Goal: Information Seeking & Learning: Compare options

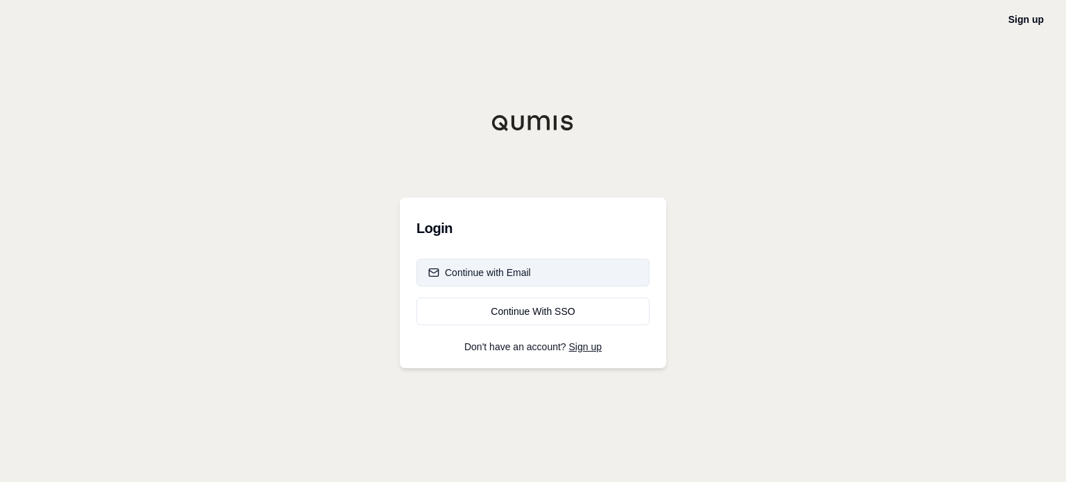
click at [453, 274] on div "Continue with Email" at bounding box center [479, 273] width 103 height 14
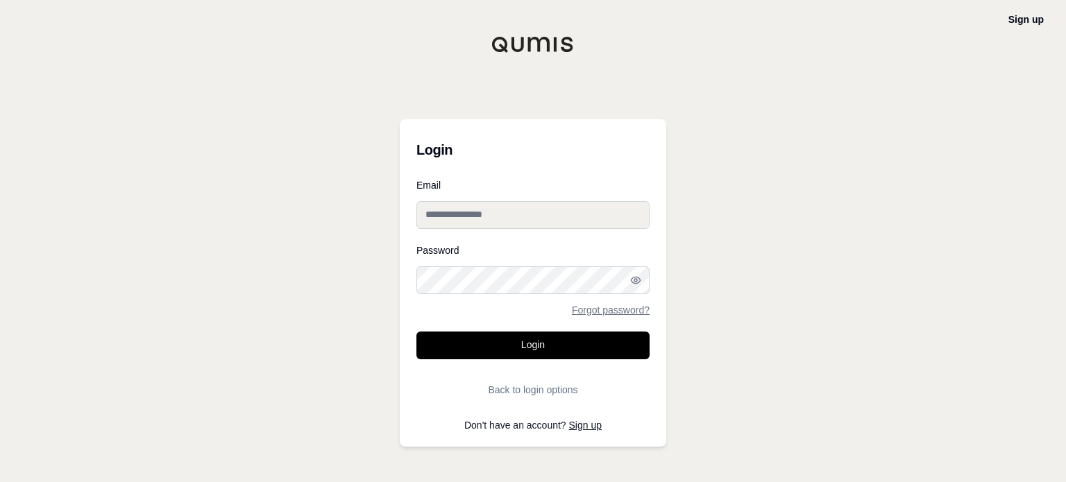
click at [457, 205] on input "Email" at bounding box center [532, 215] width 233 height 28
type input "**********"
click at [416, 332] on button "Login" at bounding box center [532, 346] width 233 height 28
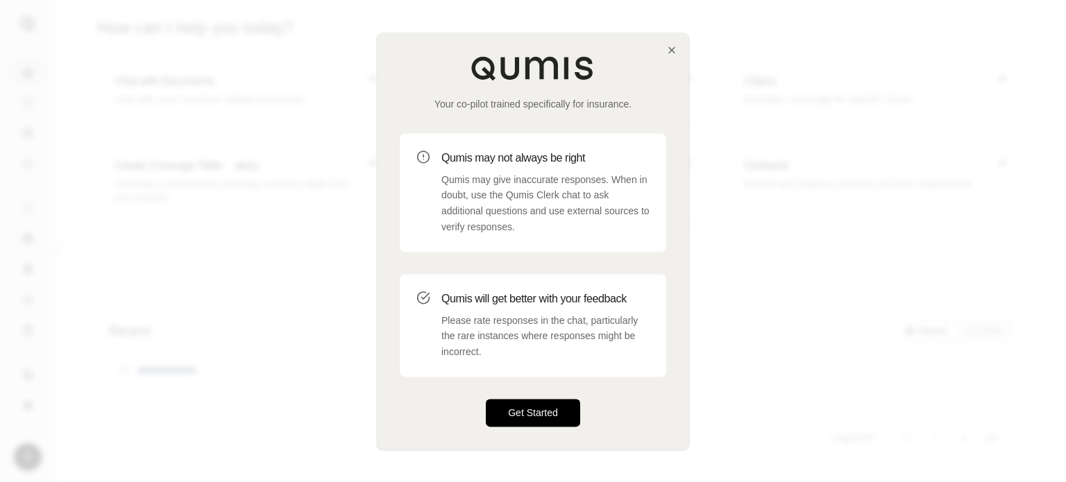
click at [536, 405] on button "Get Started" at bounding box center [533, 413] width 94 height 28
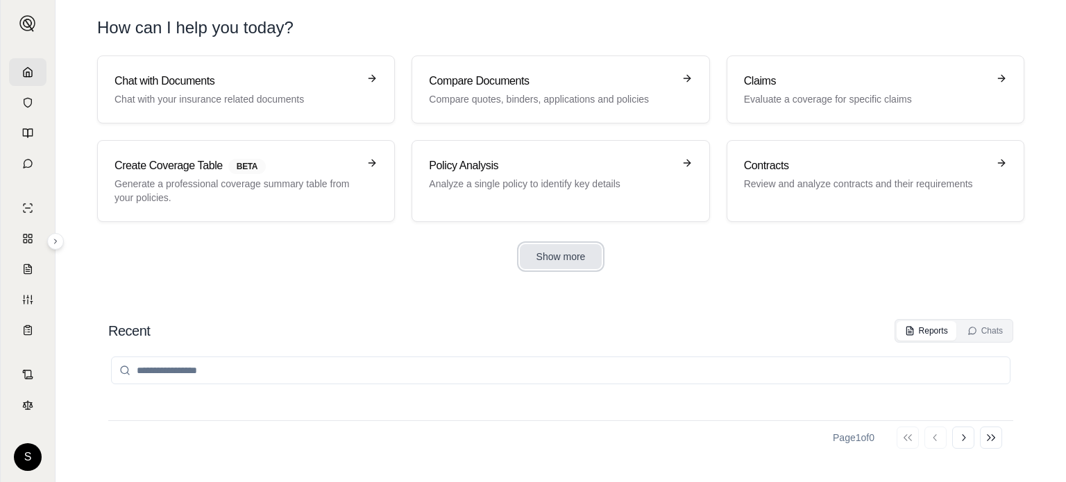
click at [571, 262] on button "Show more" at bounding box center [561, 256] width 83 height 25
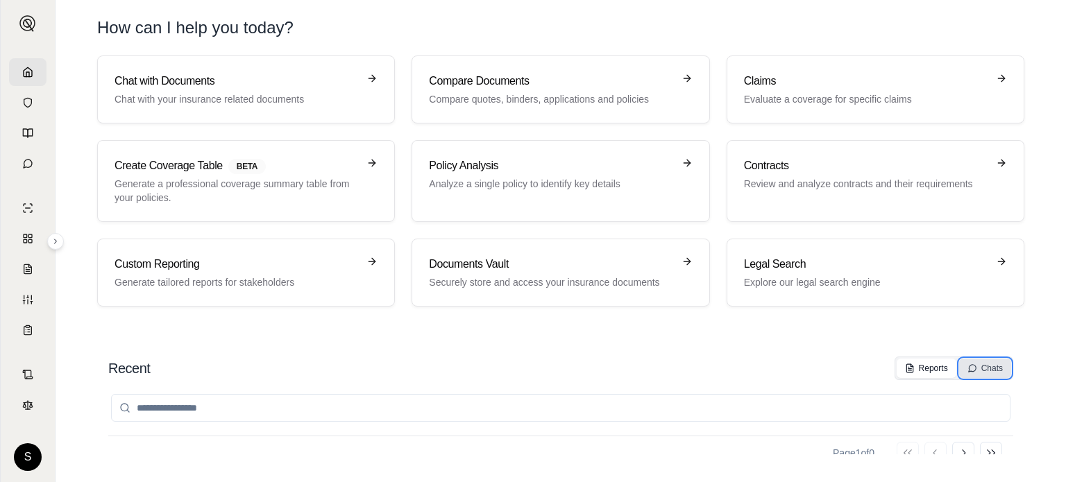
click at [978, 369] on div "Chats" at bounding box center [985, 368] width 35 height 11
click at [993, 366] on div "Chats" at bounding box center [985, 368] width 35 height 11
click at [27, 24] on img at bounding box center [27, 23] width 17 height 17
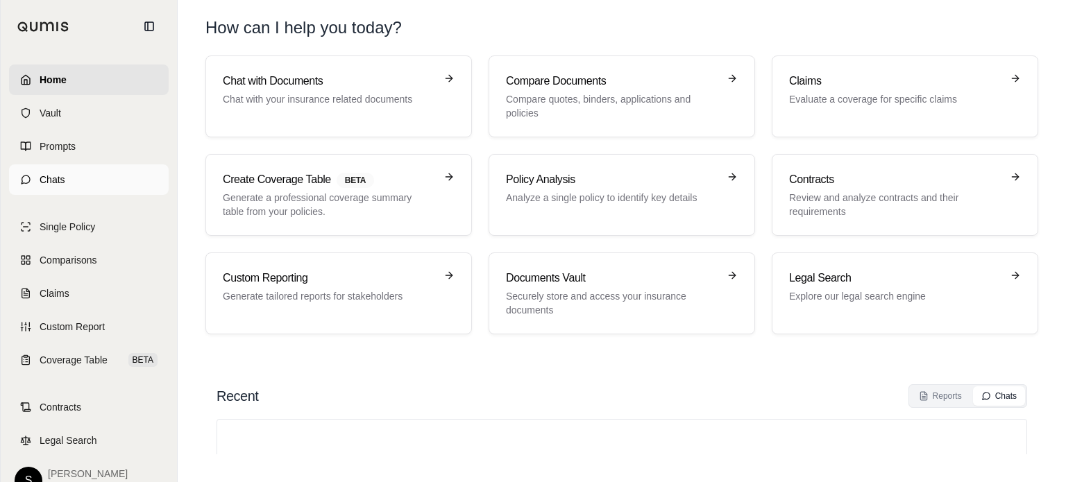
click at [56, 183] on span "Chats" at bounding box center [53, 180] width 26 height 14
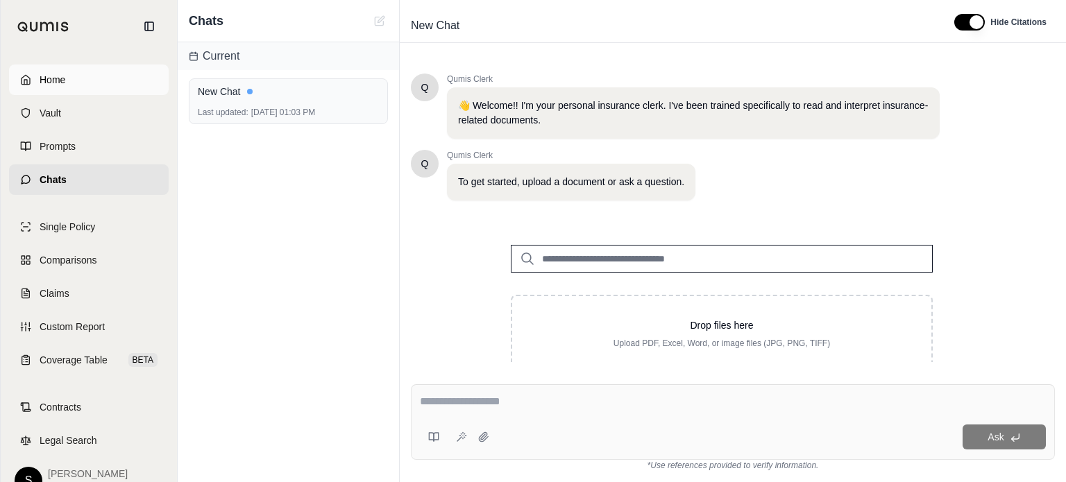
click at [40, 74] on span "Home" at bounding box center [53, 80] width 26 height 14
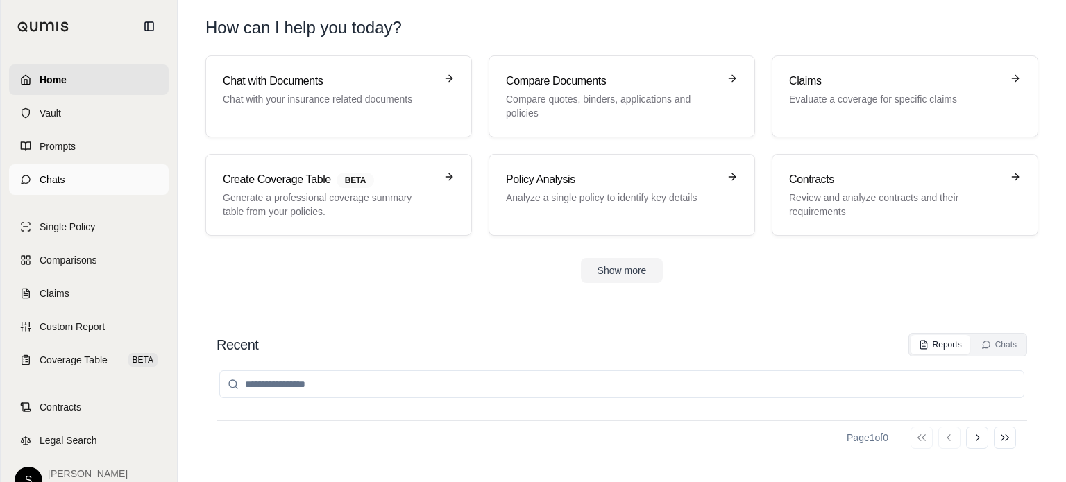
click at [58, 178] on span "Chats" at bounding box center [53, 180] width 26 height 14
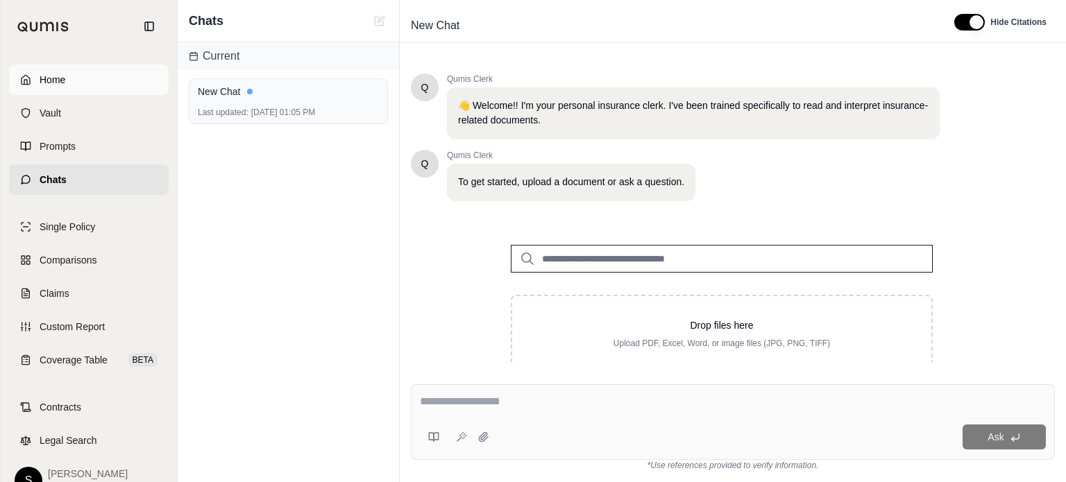
click at [56, 80] on span "Home" at bounding box center [53, 80] width 26 height 14
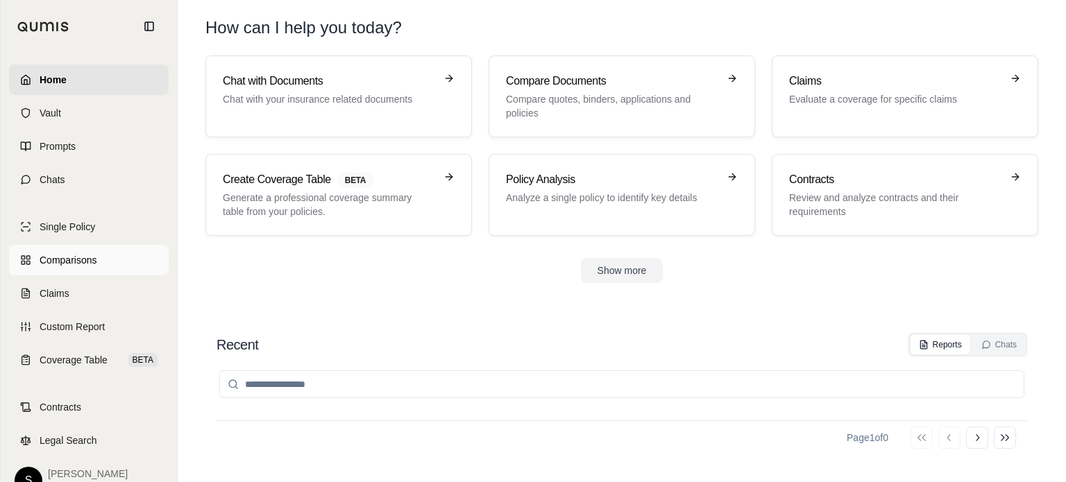
click at [52, 255] on span "Comparisons" at bounding box center [68, 260] width 57 height 14
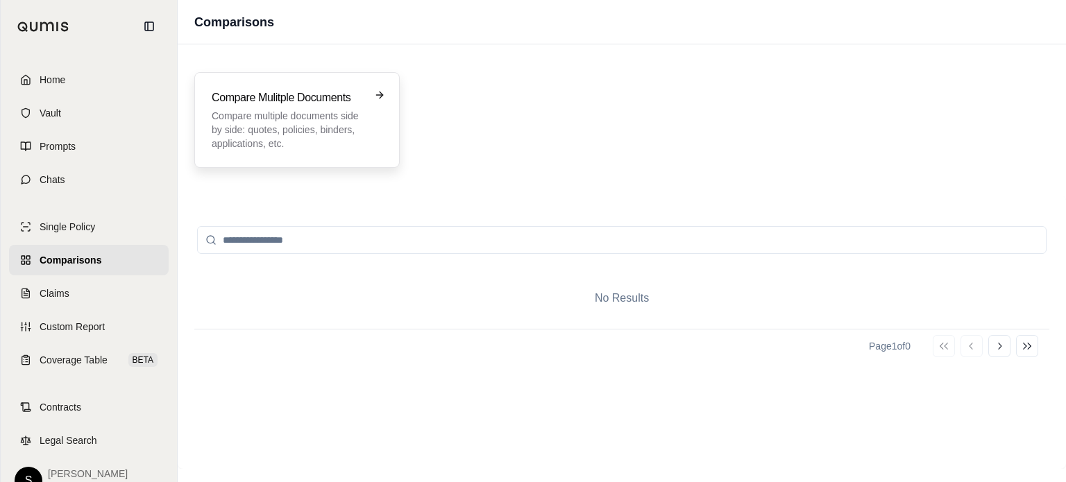
click at [311, 123] on p "Compare multiple documents side by side: quotes, policies, binders, application…" at bounding box center [287, 130] width 151 height 42
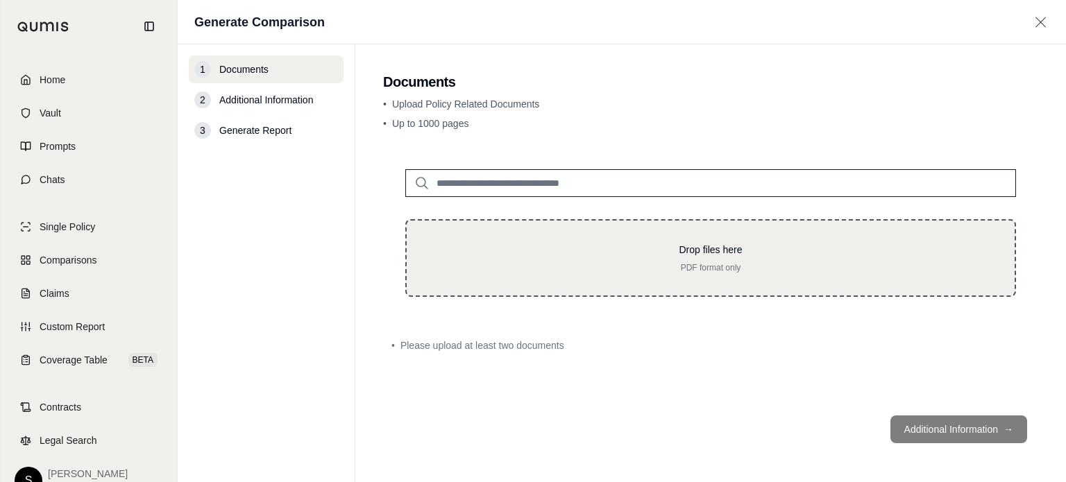
click at [700, 269] on p "PDF format only" at bounding box center [711, 267] width 564 height 11
type input "**********"
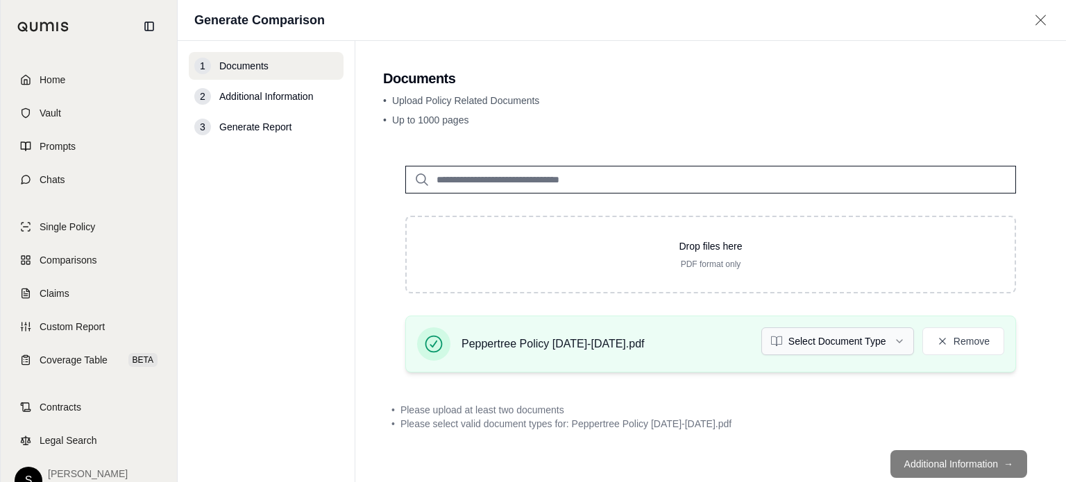
click at [804, 346] on html "Home Vault Prompts Chats Single Policy Comparisons Claims Custom Report Coverag…" at bounding box center [533, 241] width 1066 height 482
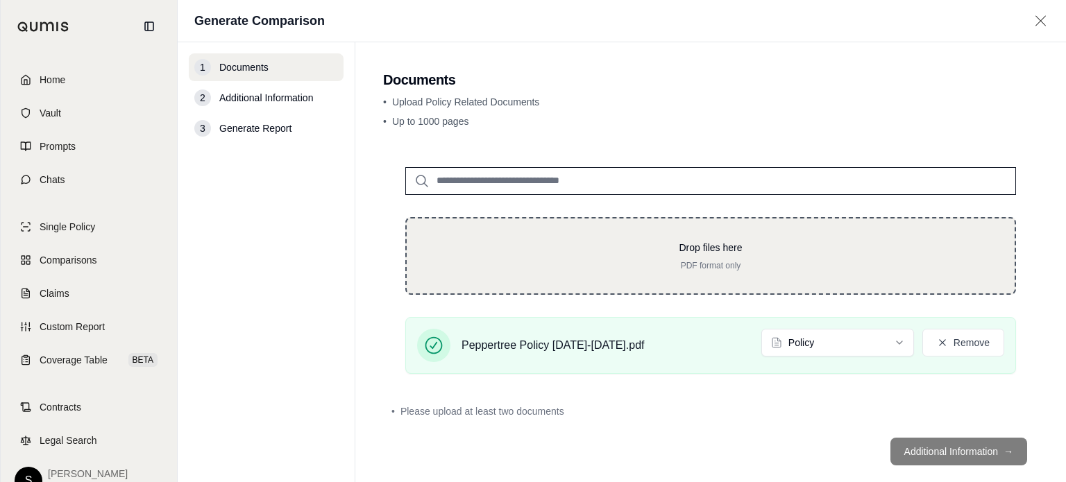
click at [676, 263] on p "PDF format only" at bounding box center [711, 265] width 564 height 11
click at [597, 259] on div "Drop files here PDF format only" at bounding box center [711, 256] width 564 height 31
type input "**********"
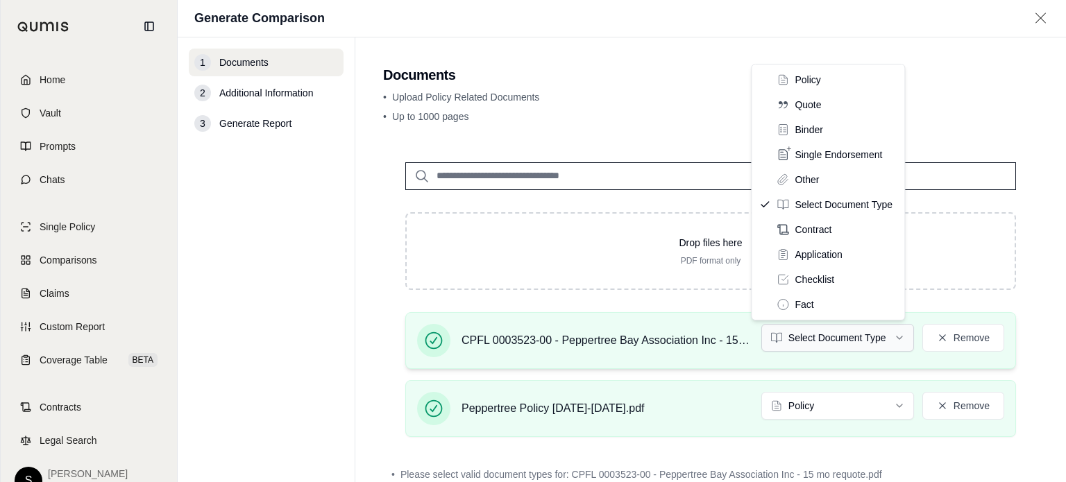
click at [834, 342] on html "Home Vault Prompts Chats Single Policy Comparisons Claims Custom Report Coverag…" at bounding box center [533, 241] width 1066 height 482
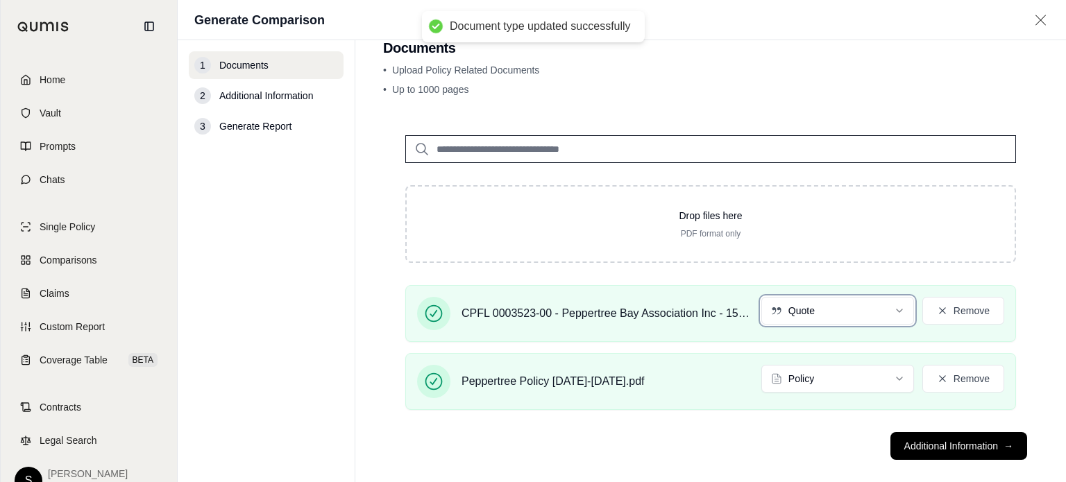
scroll to position [45, 0]
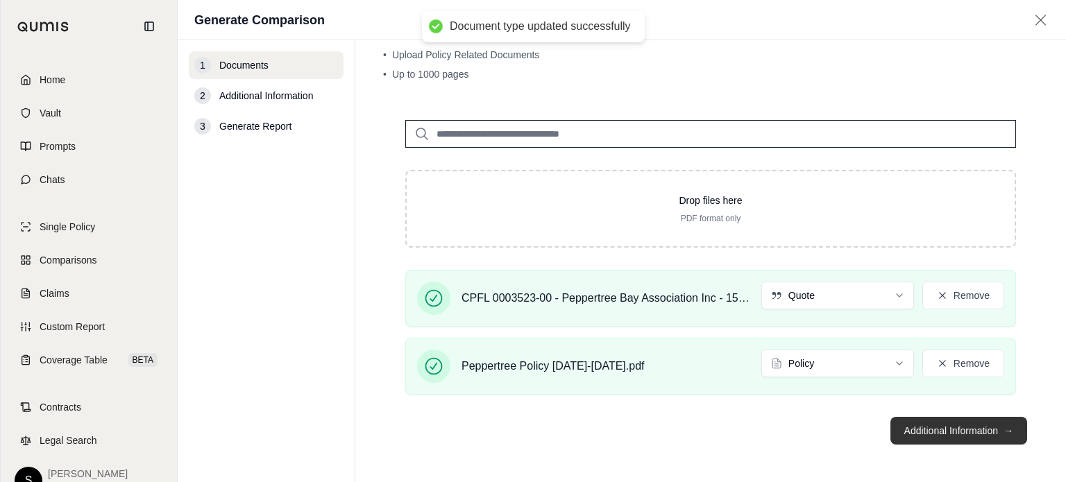
click at [956, 430] on button "Additional Information →" at bounding box center [959, 431] width 137 height 28
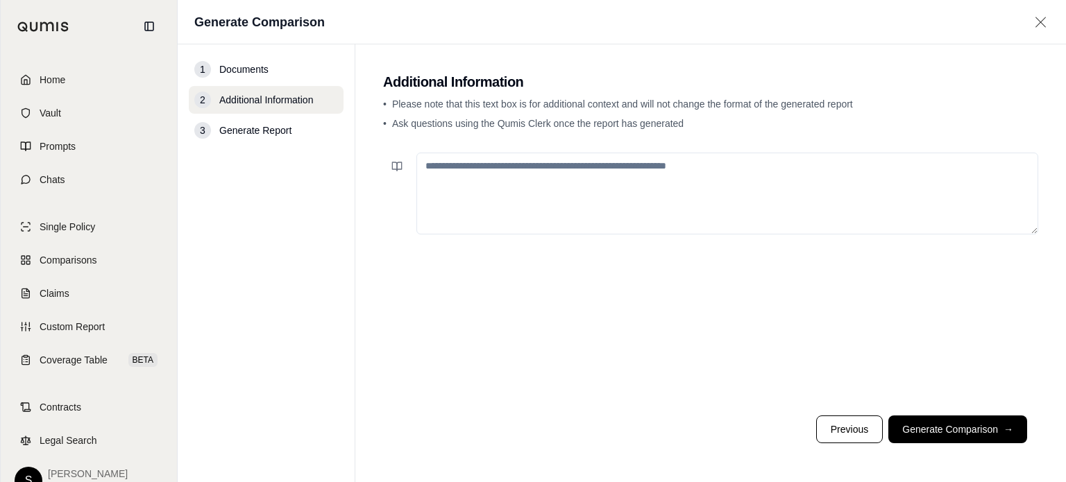
click at [444, 166] on textarea at bounding box center [727, 194] width 622 height 82
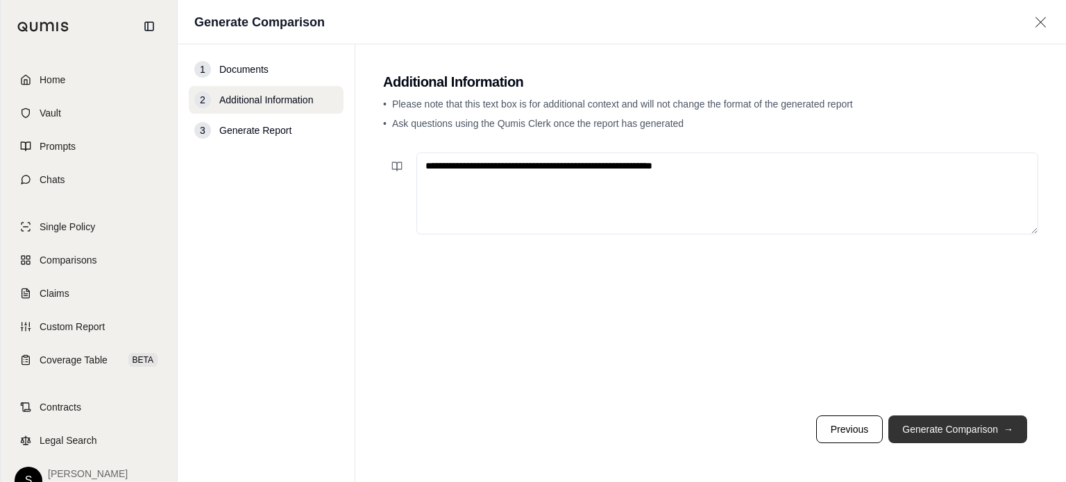
type textarea "**********"
click at [983, 432] on button "Generate Comparison →" at bounding box center [957, 430] width 139 height 28
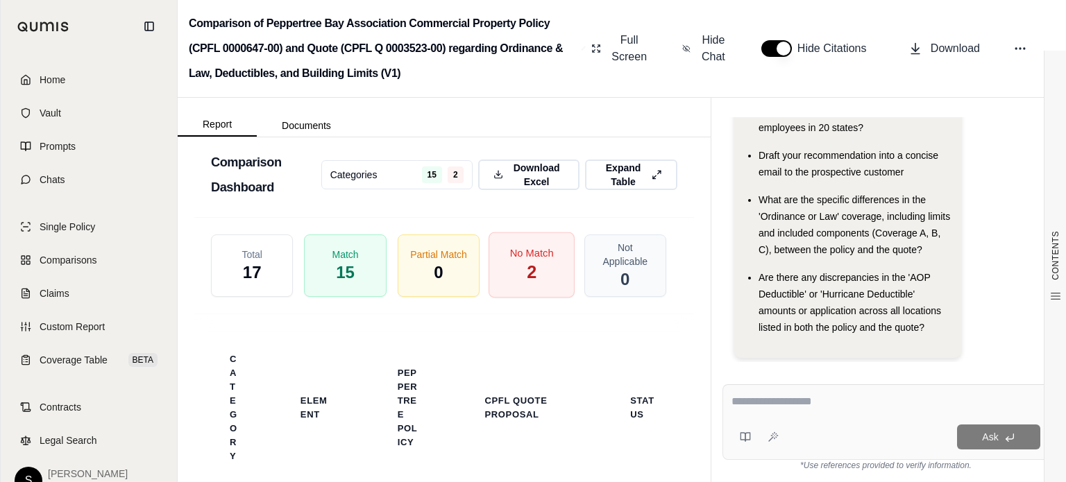
scroll to position [2034, 0]
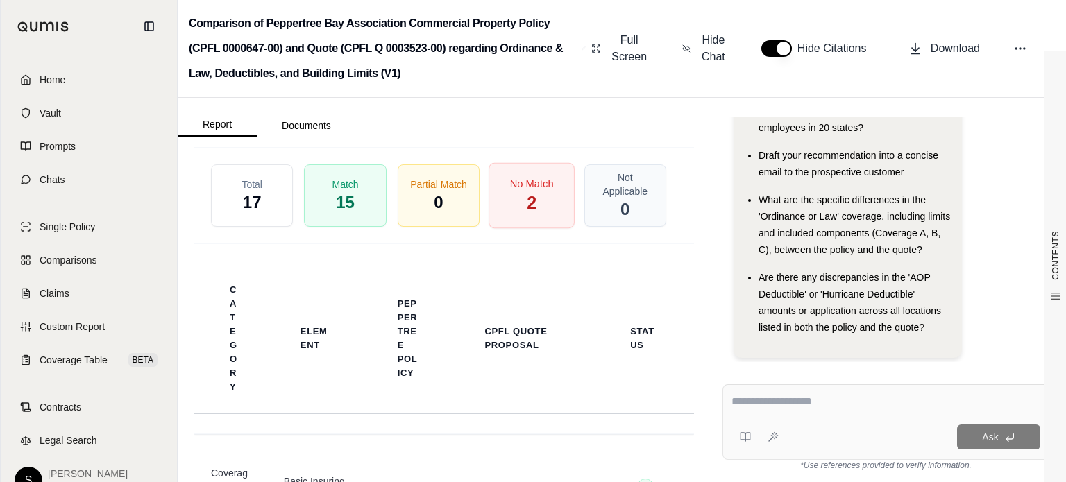
click at [542, 192] on span "No Match" at bounding box center [532, 184] width 44 height 15
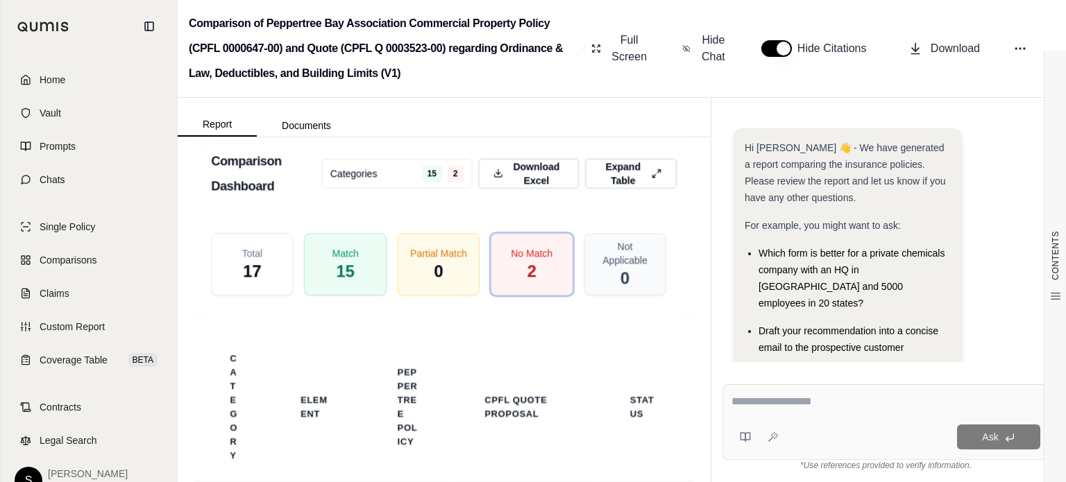
scroll to position [1895, 0]
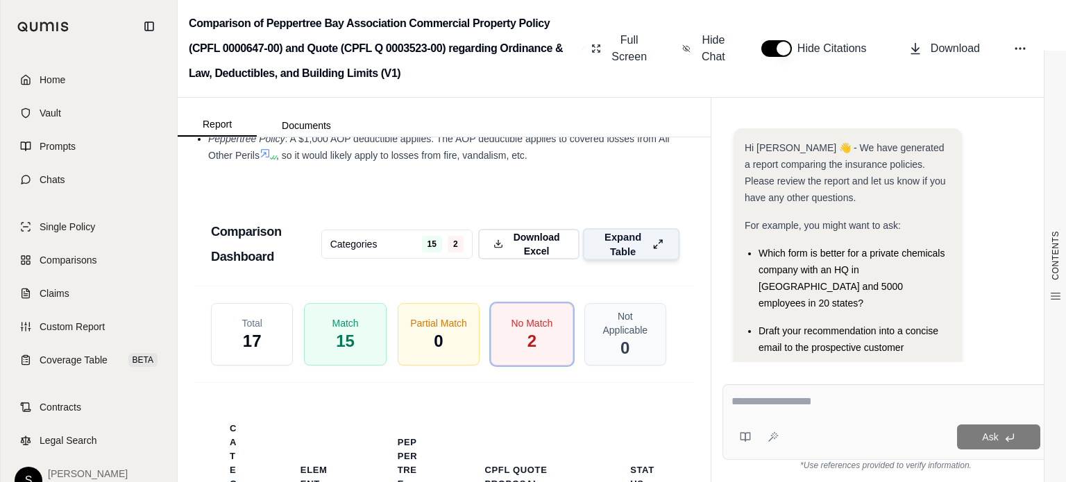
click at [616, 259] on span "Expand Table" at bounding box center [623, 244] width 49 height 29
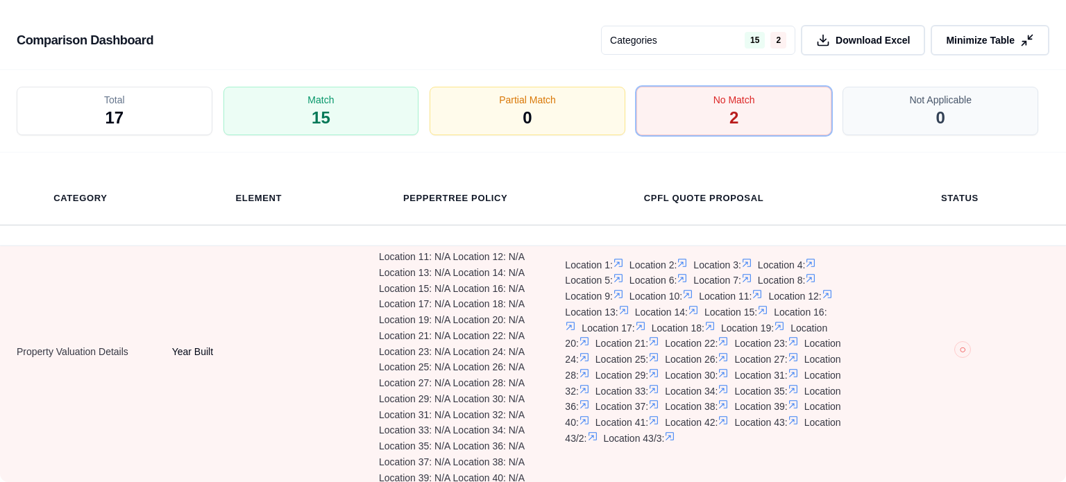
scroll to position [0, 0]
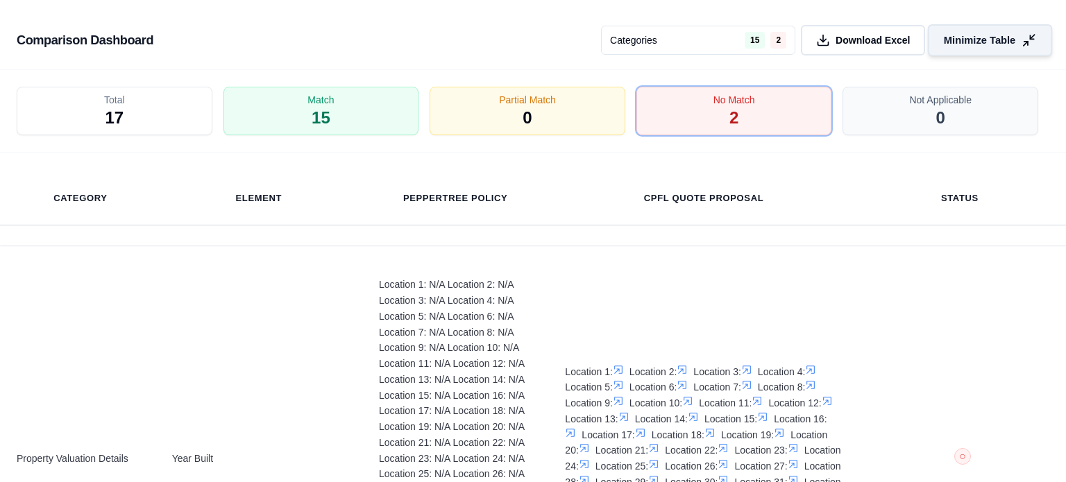
click at [998, 30] on button "Minimize Table" at bounding box center [990, 40] width 124 height 32
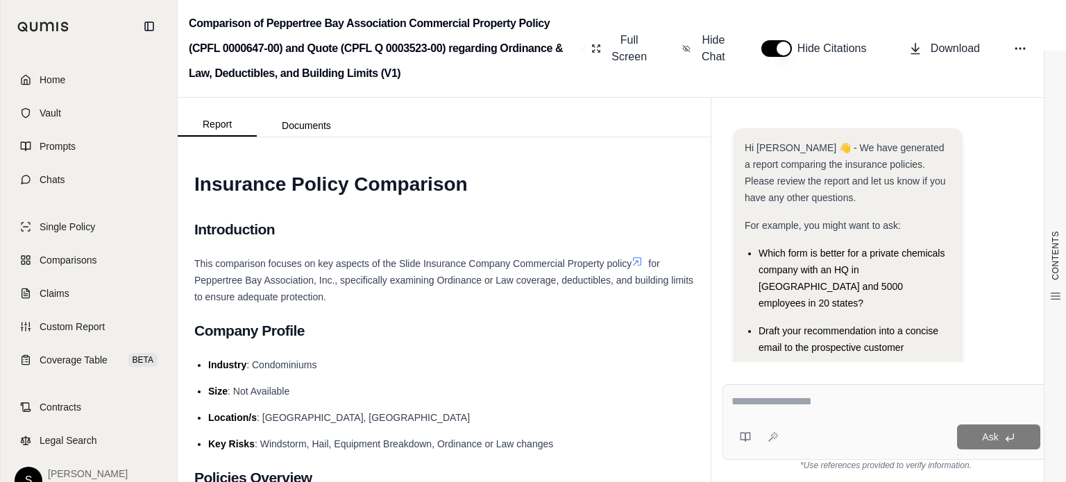
click at [739, 399] on textarea at bounding box center [886, 402] width 309 height 17
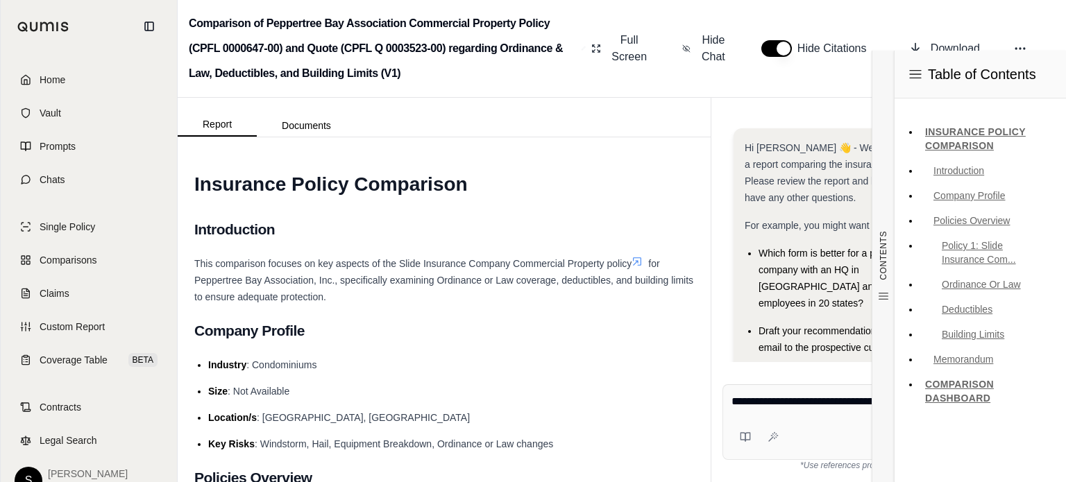
type textarea "**********"
drag, startPoint x: 1013, startPoint y: 448, endPoint x: 857, endPoint y: 473, distance: 158.2
click at [986, 466] on div "Table of Contents INSURANCE POLICY COMPARISON Introduction Company Profile Poli…" at bounding box center [980, 267] width 172 height 432
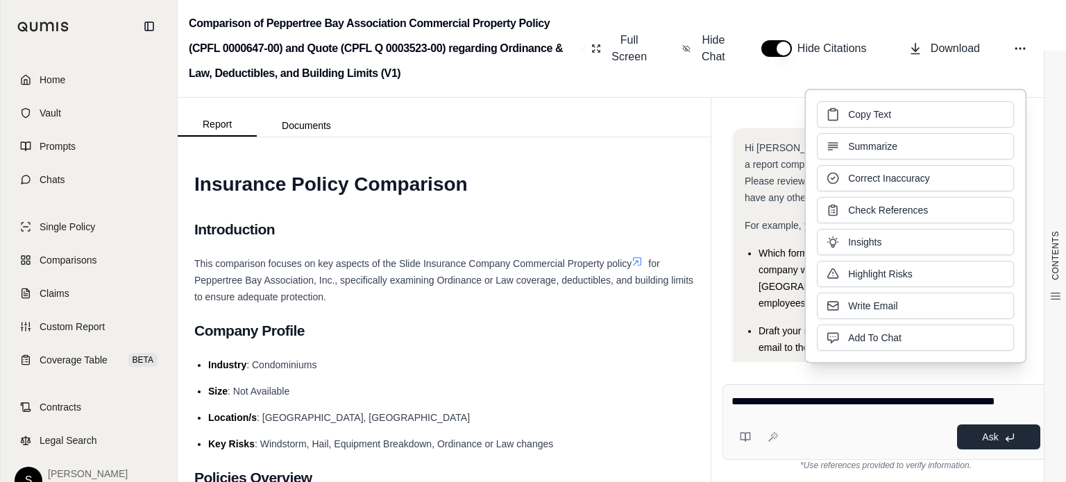
click at [972, 441] on button "Ask" at bounding box center [998, 437] width 83 height 25
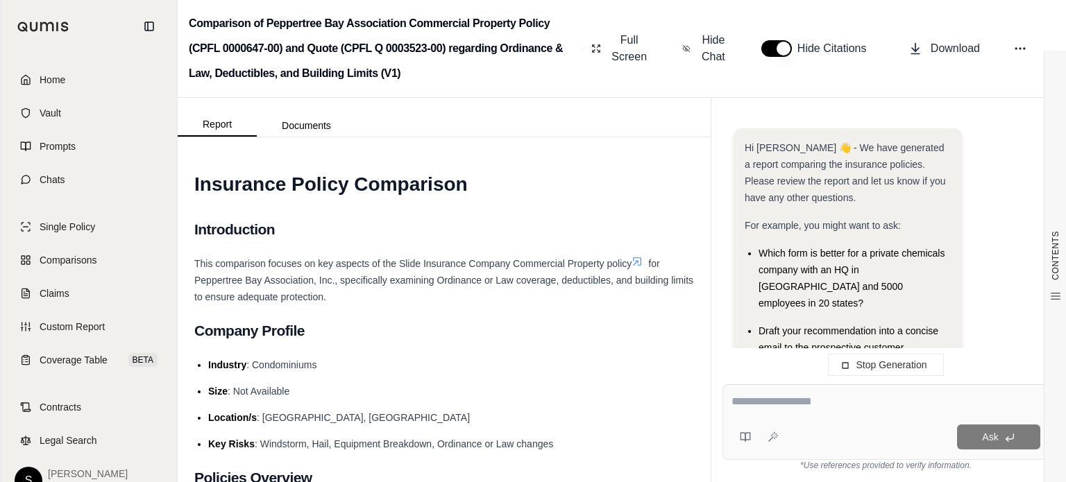
scroll to position [342, 0]
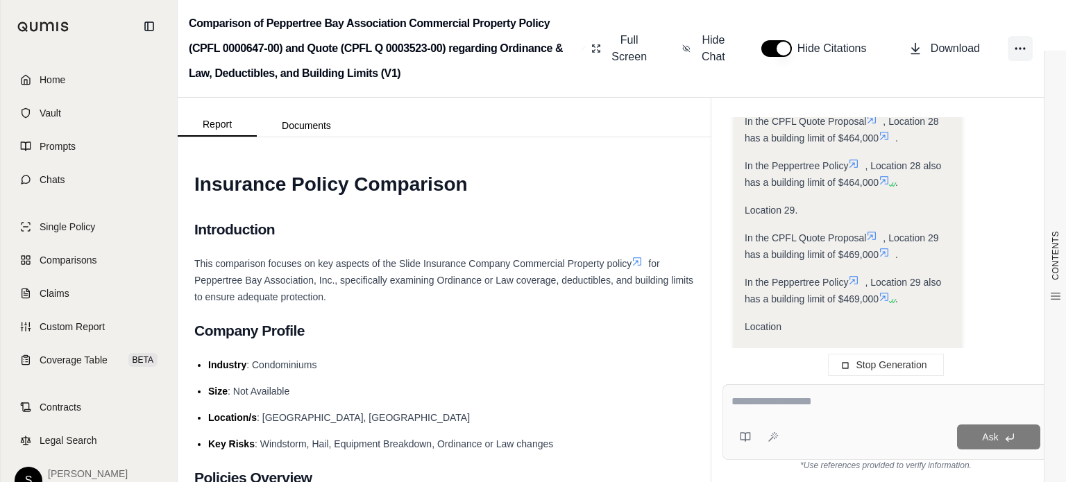
click at [1016, 44] on icon at bounding box center [1020, 49] width 14 height 14
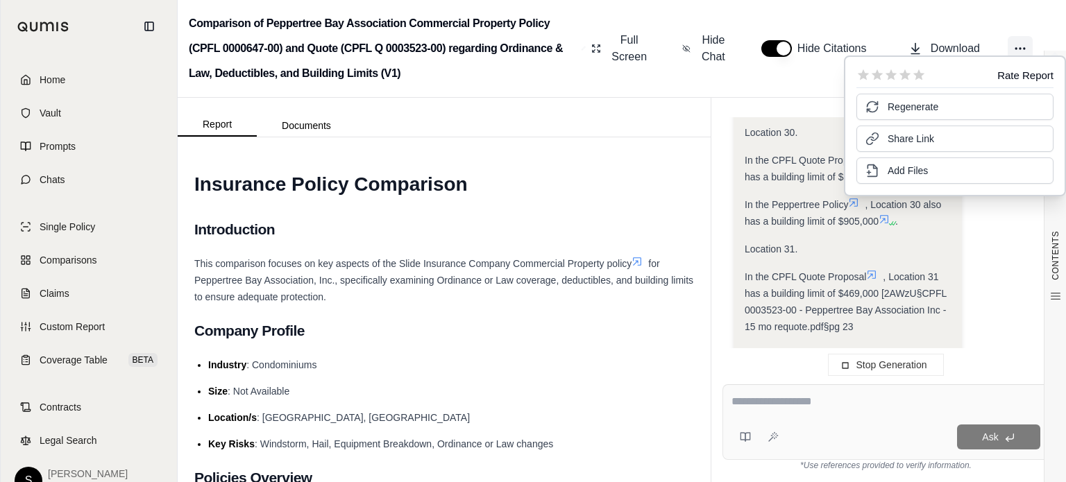
click at [1016, 44] on icon at bounding box center [1020, 49] width 14 height 14
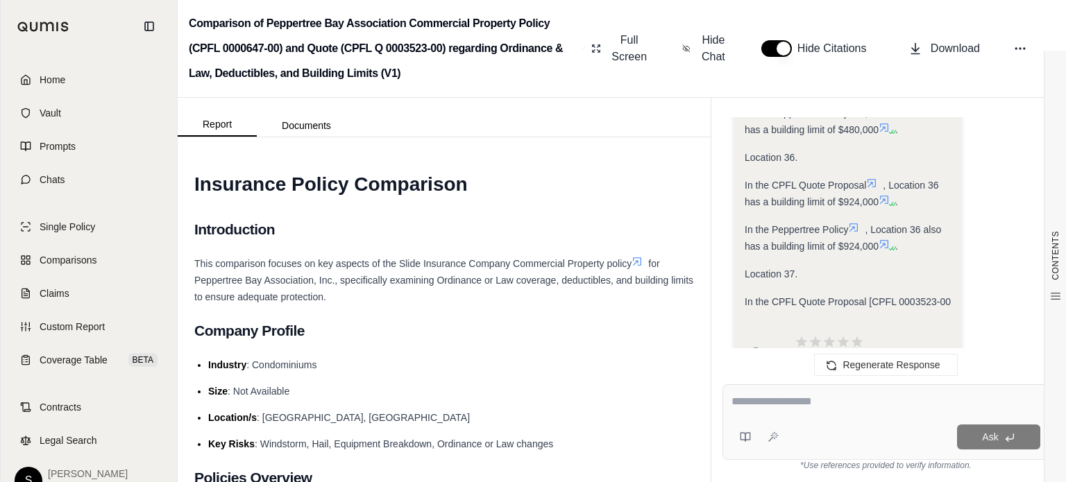
scroll to position [4913, 0]
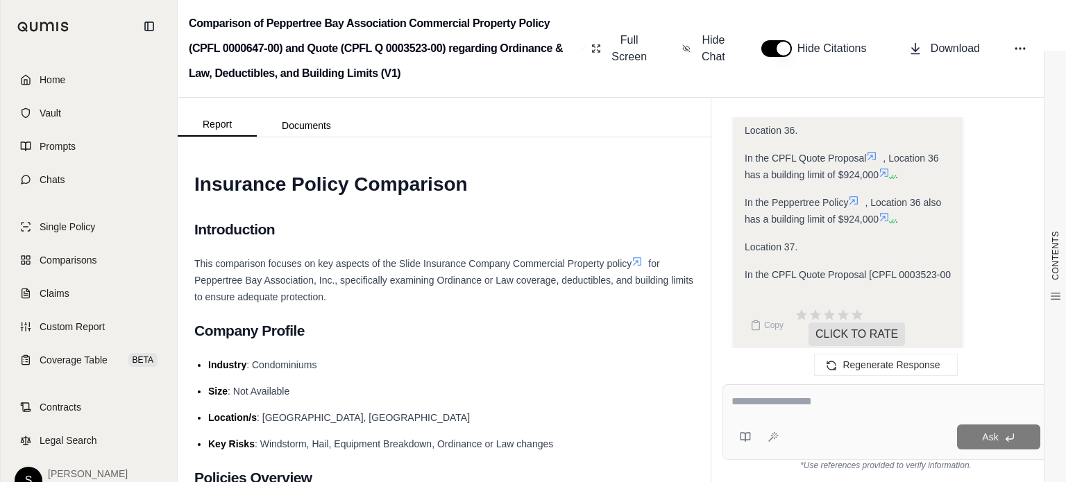
click at [846, 269] on span "In the CPFL Quote Proposal [CPFL 0003523-00" at bounding box center [848, 274] width 206 height 11
click at [968, 46] on span "Download" at bounding box center [955, 48] width 49 height 17
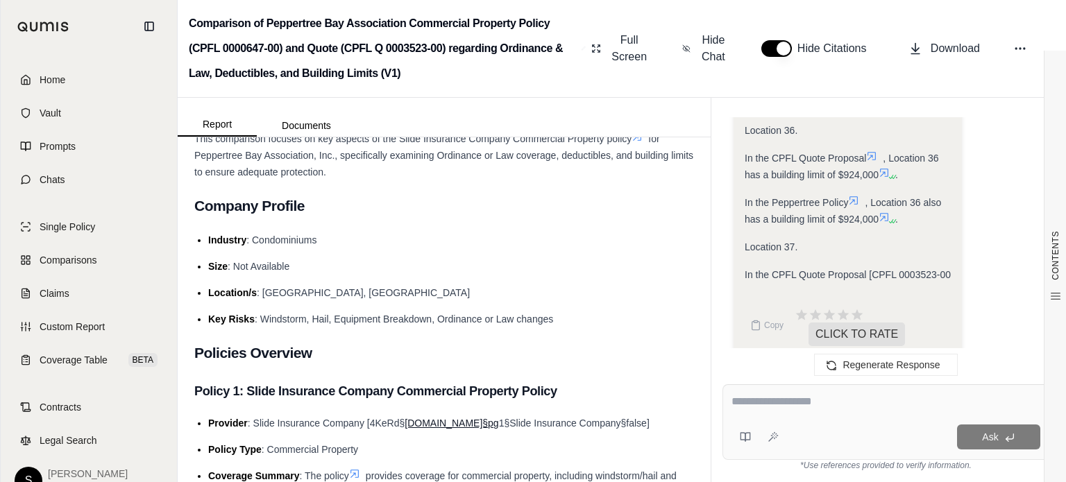
scroll to position [0, 0]
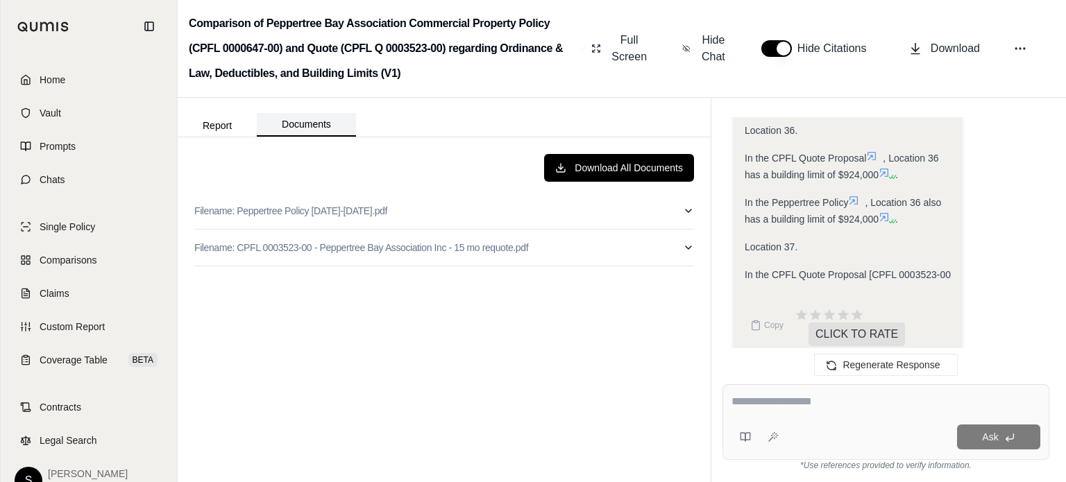
click at [294, 124] on button "Documents" at bounding box center [306, 125] width 99 height 24
click at [226, 122] on button "Report" at bounding box center [217, 126] width 79 height 22
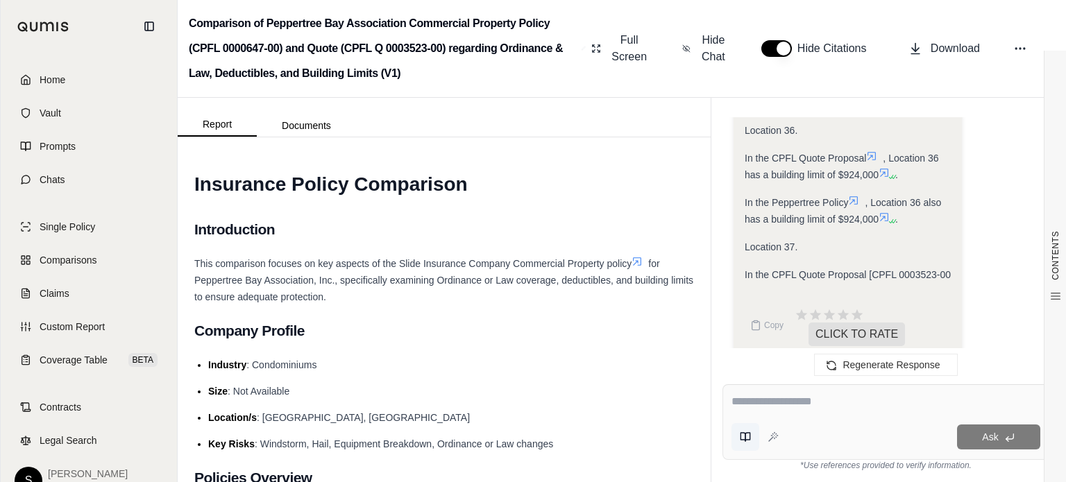
click at [750, 437] on button at bounding box center [746, 437] width 28 height 28
click at [772, 440] on icon at bounding box center [773, 437] width 11 height 11
click at [741, 405] on textarea at bounding box center [886, 402] width 309 height 17
type textarea "**********"
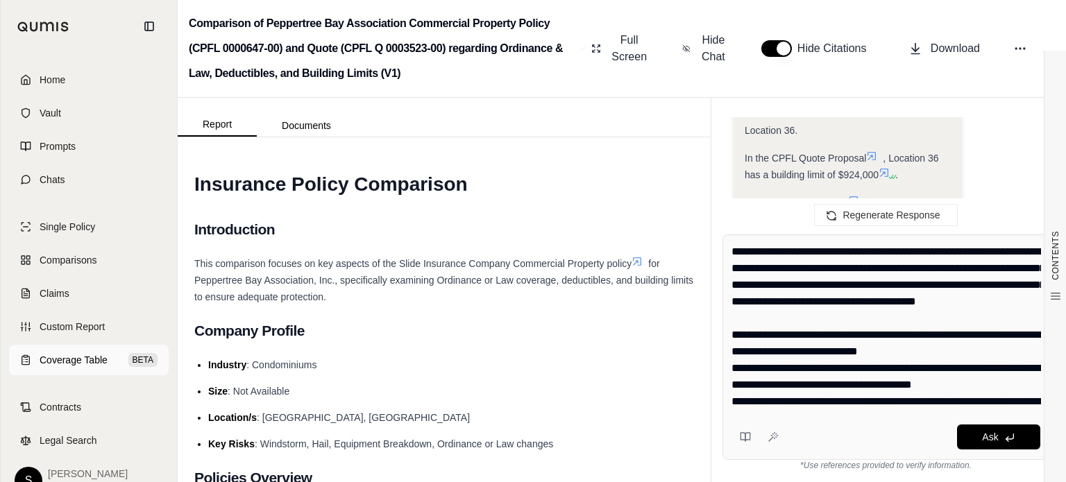
click at [46, 355] on span "Coverage Table" at bounding box center [74, 360] width 68 height 14
